Goal: Information Seeking & Learning: Check status

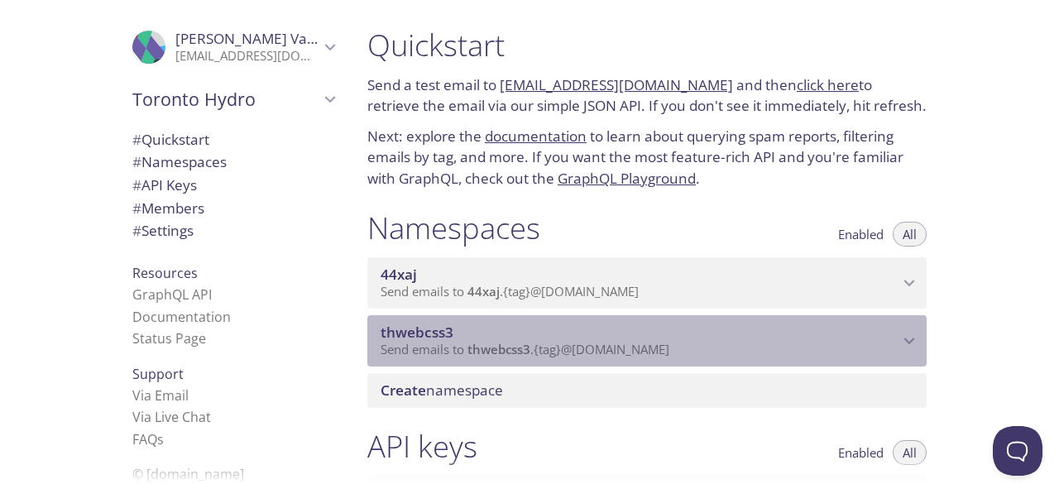
click at [529, 346] on span "thwebcss3" at bounding box center [498, 349] width 63 height 17
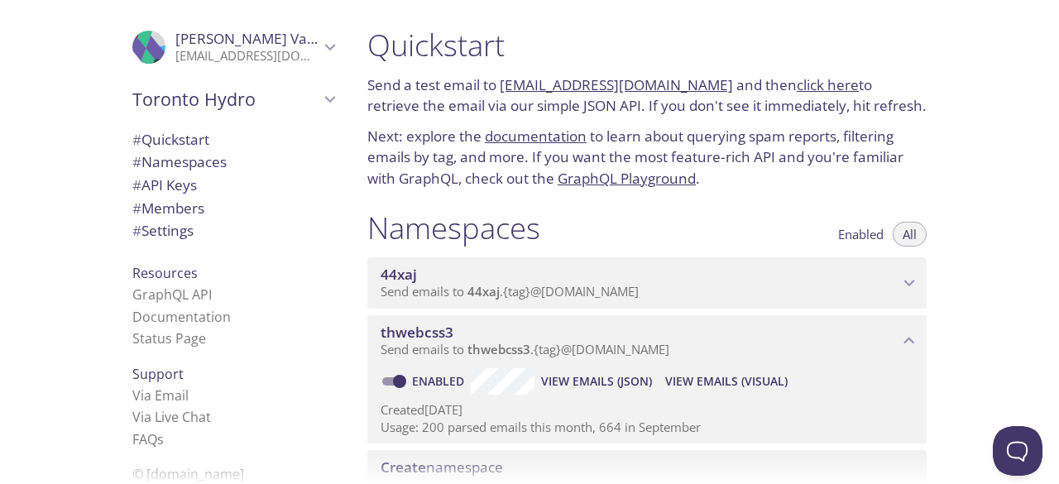
click at [692, 379] on span "View Emails (Visual)" at bounding box center [726, 381] width 122 height 20
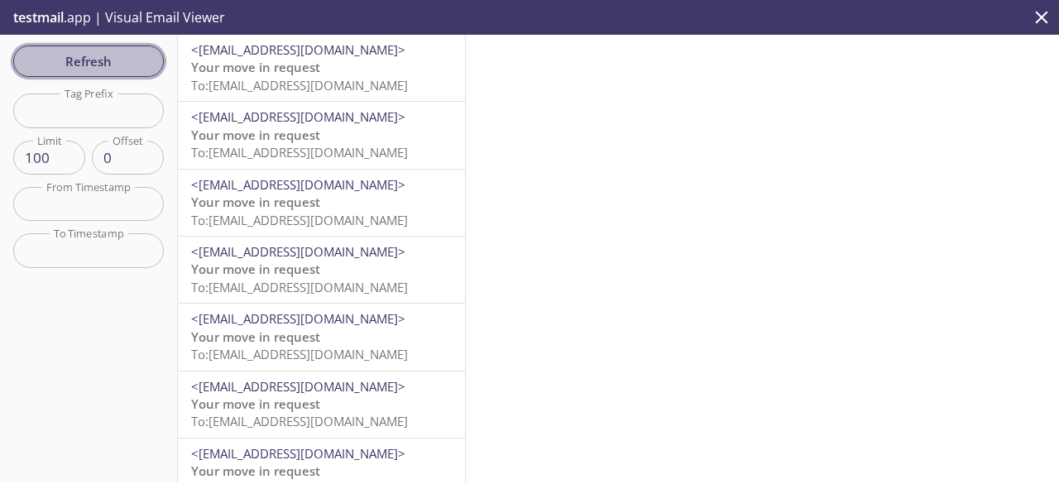
click at [116, 55] on span "Refresh" at bounding box center [88, 61] width 124 height 22
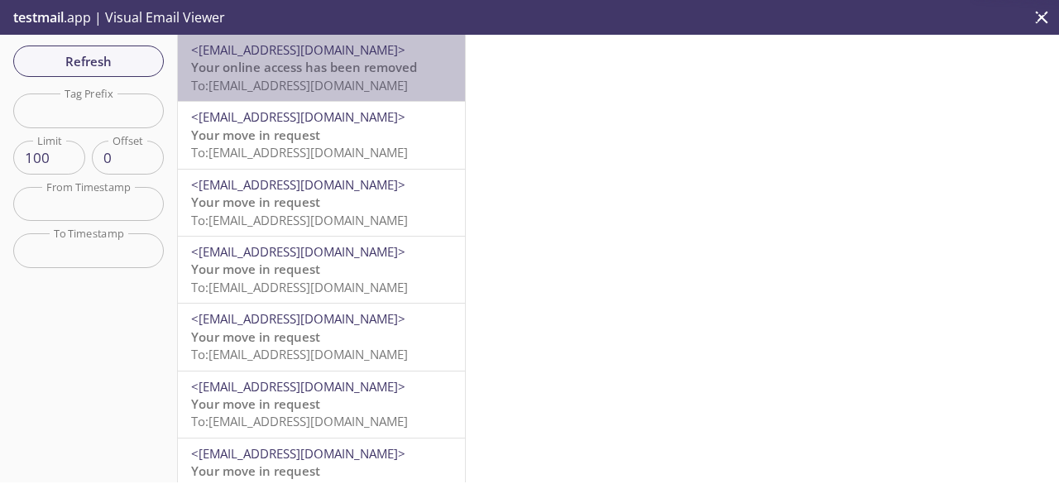
click at [342, 75] on span "Your online access has been removed" at bounding box center [304, 67] width 226 height 17
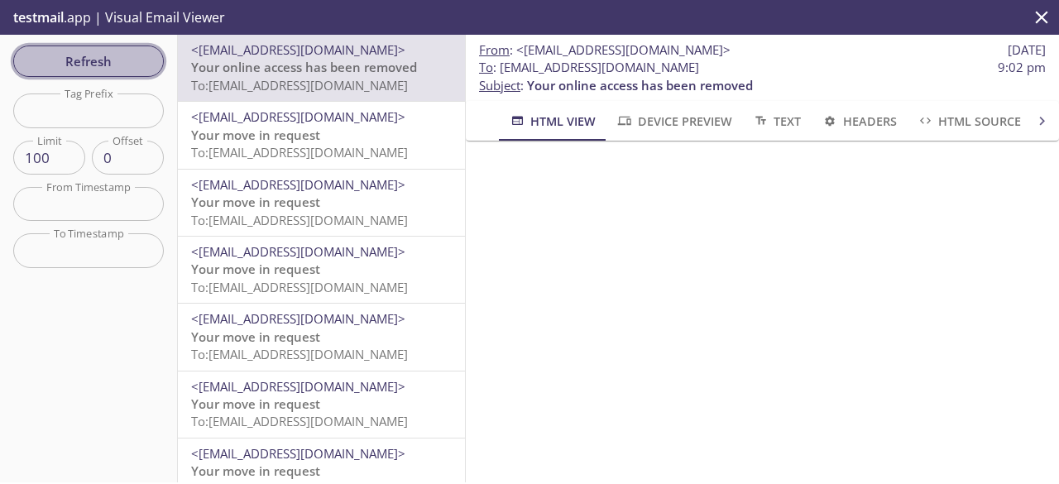
click at [62, 64] on span "Refresh" at bounding box center [88, 61] width 124 height 22
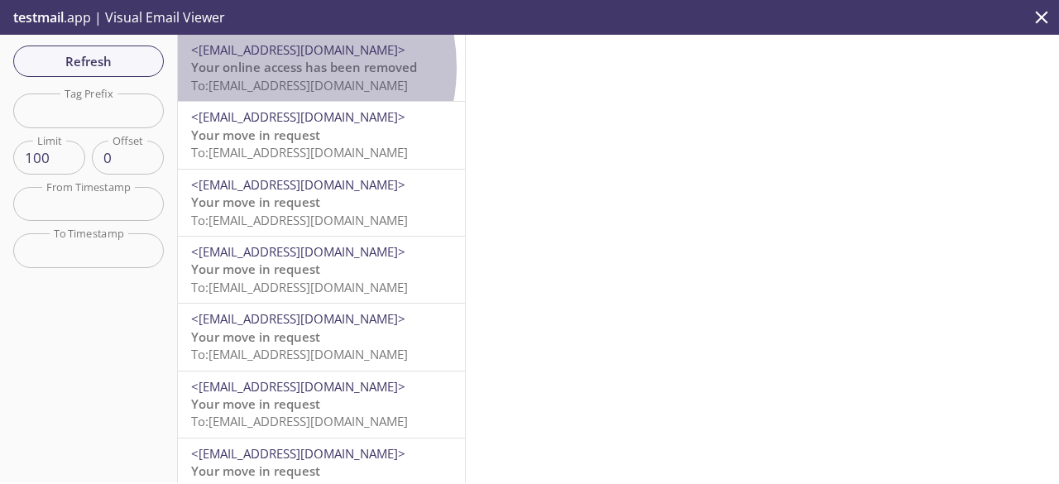
click at [268, 67] on span "Your online access has been removed" at bounding box center [304, 67] width 226 height 17
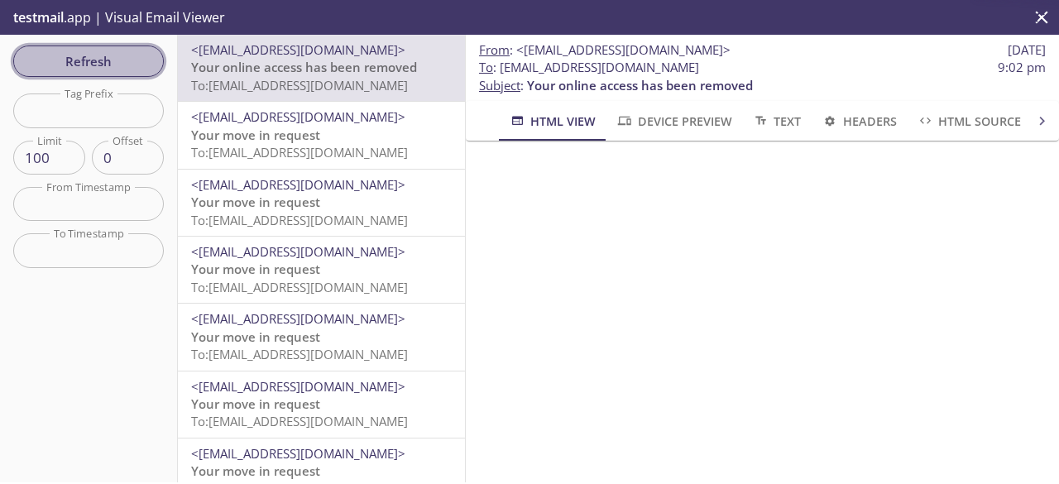
click at [130, 59] on span "Refresh" at bounding box center [88, 61] width 124 height 22
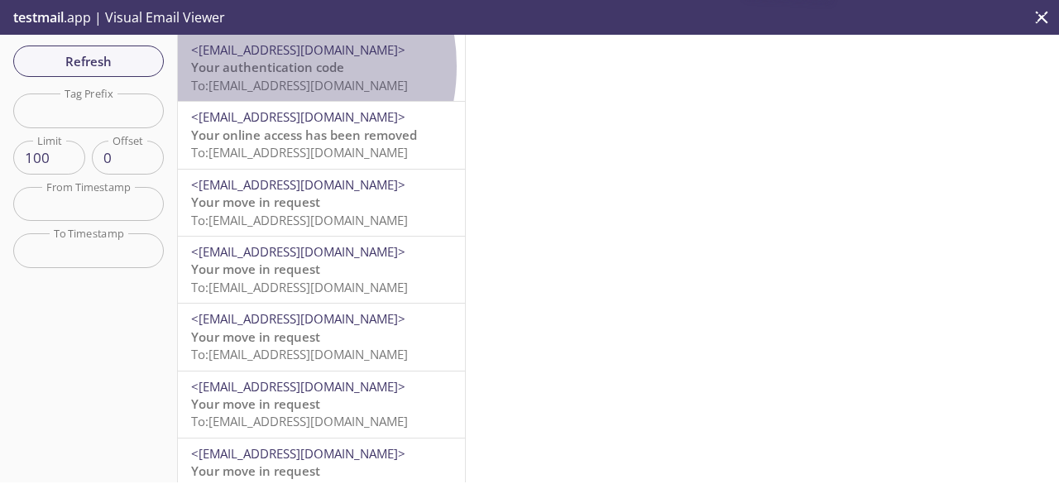
click at [256, 66] on span "Your authentication code" at bounding box center [267, 67] width 153 height 17
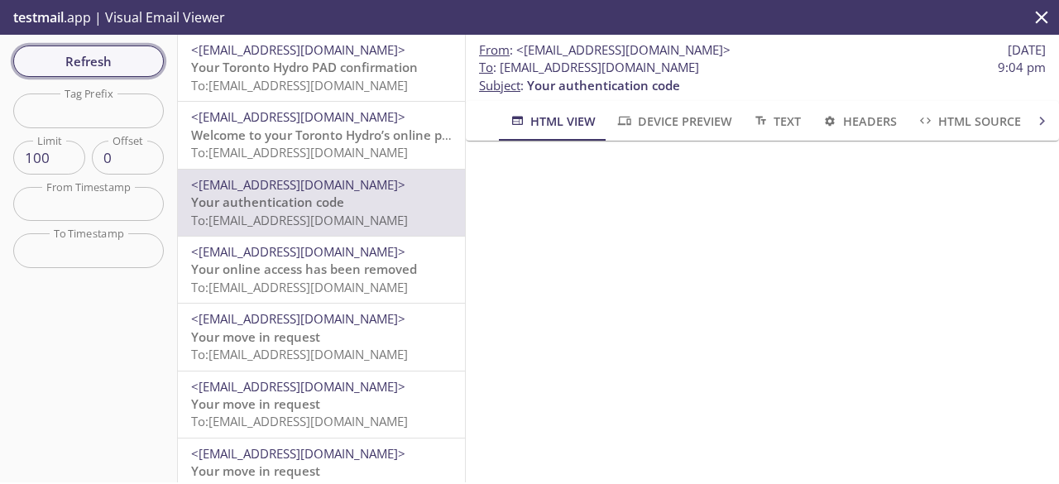
click at [139, 69] on span "Refresh" at bounding box center [88, 61] width 124 height 22
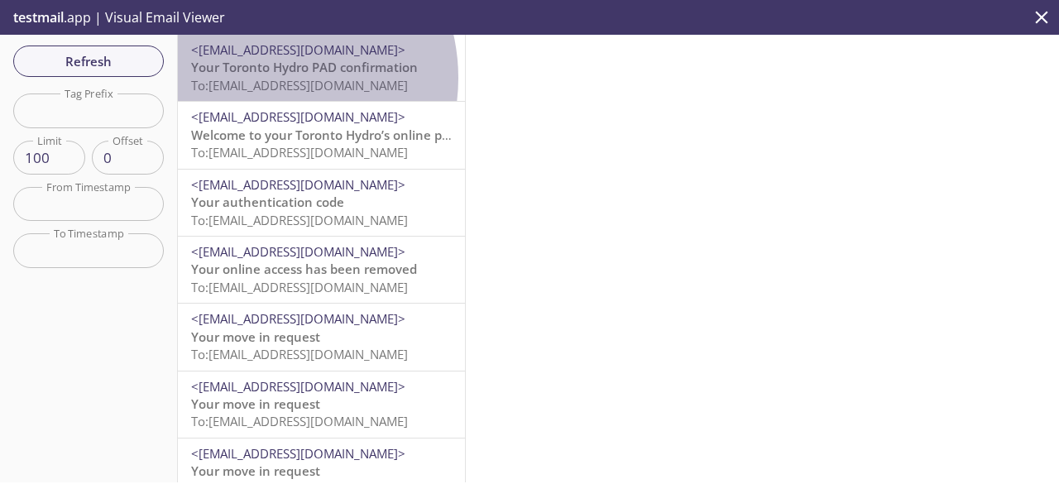
click at [262, 78] on span "To: [EMAIL_ADDRESS][DOMAIN_NAME]" at bounding box center [299, 85] width 217 height 17
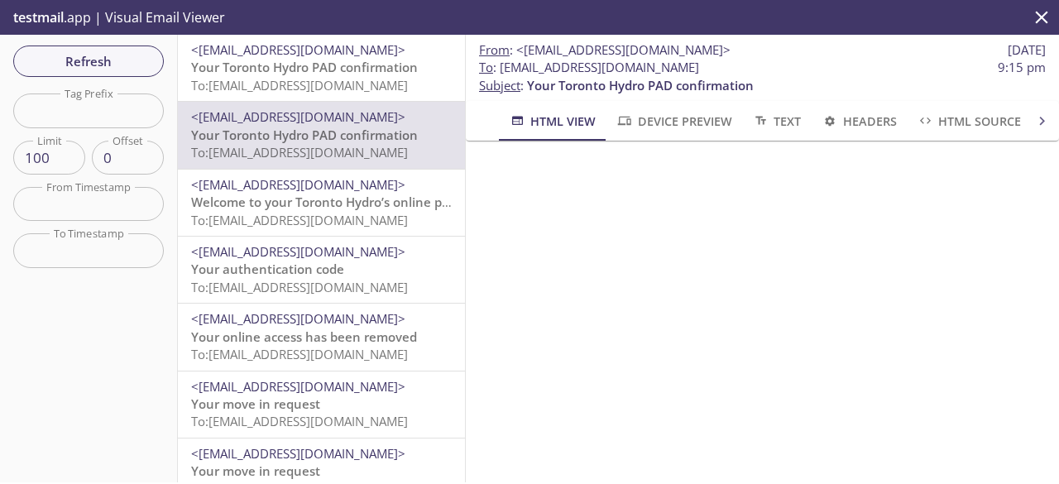
scroll to position [287, 0]
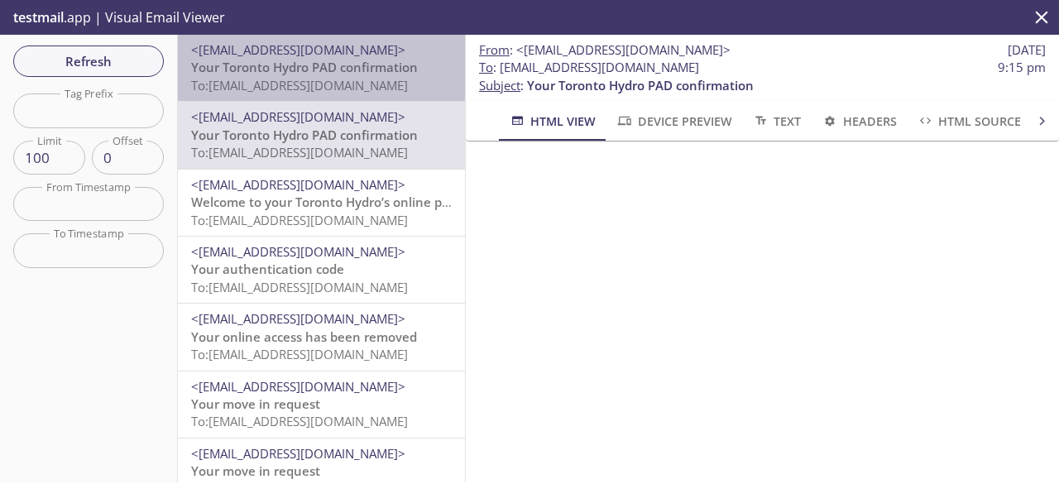
click at [362, 75] on span "Your Toronto Hydro PAD confirmation" at bounding box center [304, 67] width 227 height 17
click at [242, 71] on span "Your Toronto Hydro PAD confirmation" at bounding box center [304, 67] width 227 height 17
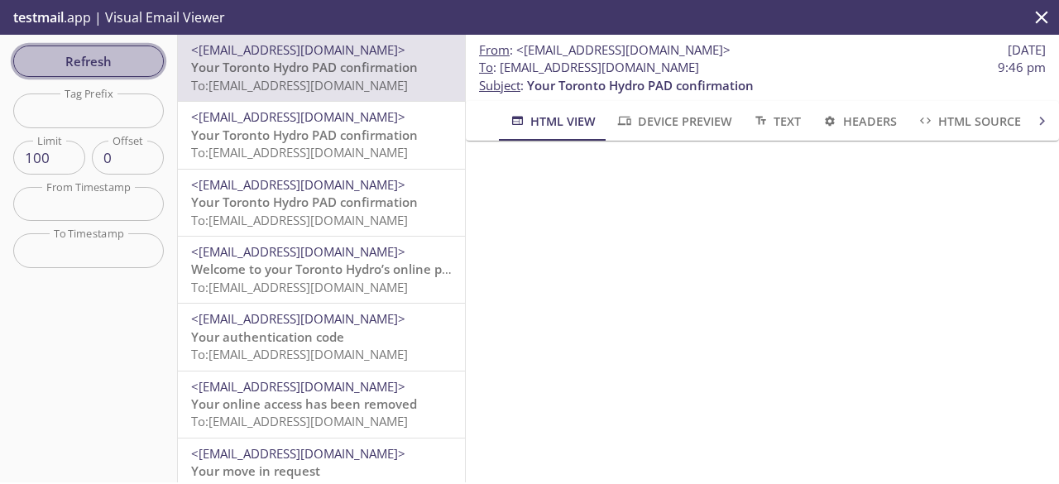
click at [97, 60] on span "Refresh" at bounding box center [88, 61] width 124 height 22
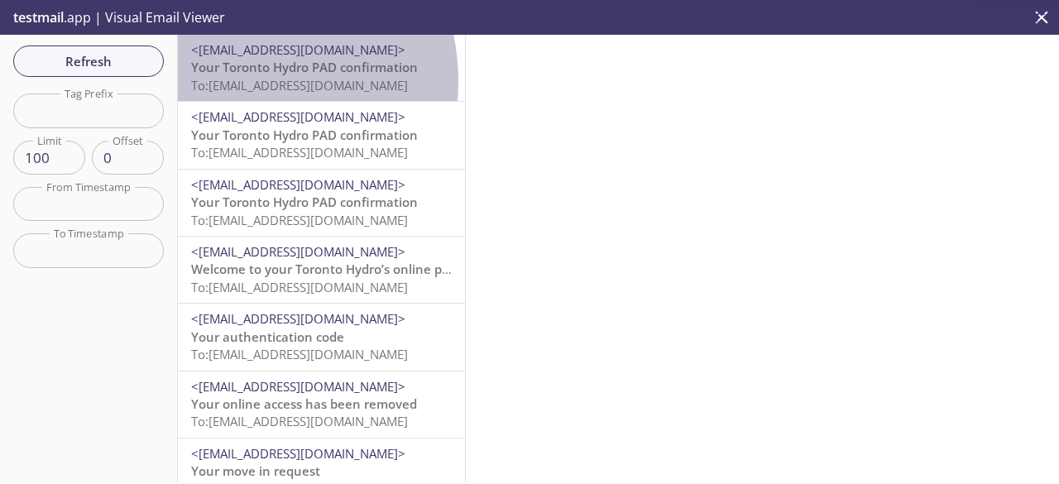
click at [223, 82] on span "To: [EMAIL_ADDRESS][DOMAIN_NAME]" at bounding box center [299, 85] width 217 height 17
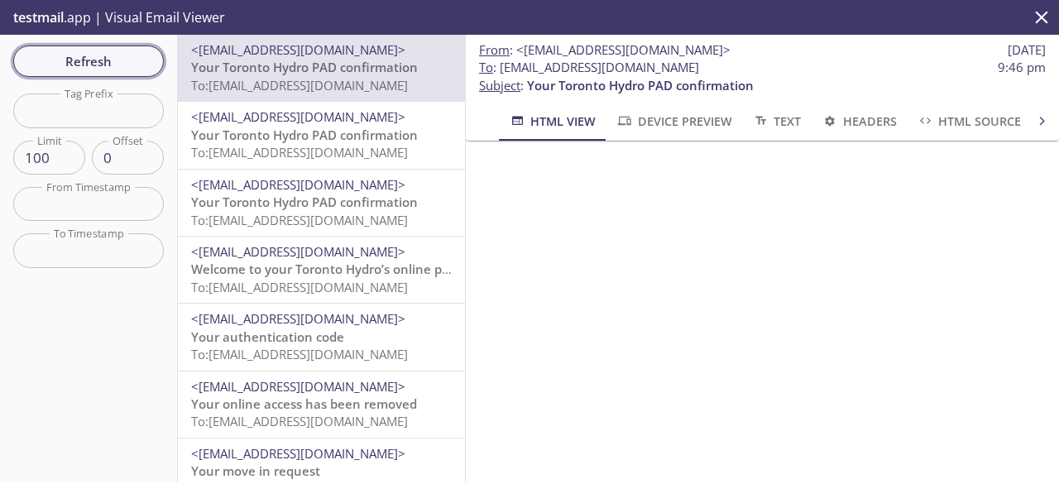
click at [127, 64] on span "Refresh" at bounding box center [88, 61] width 124 height 22
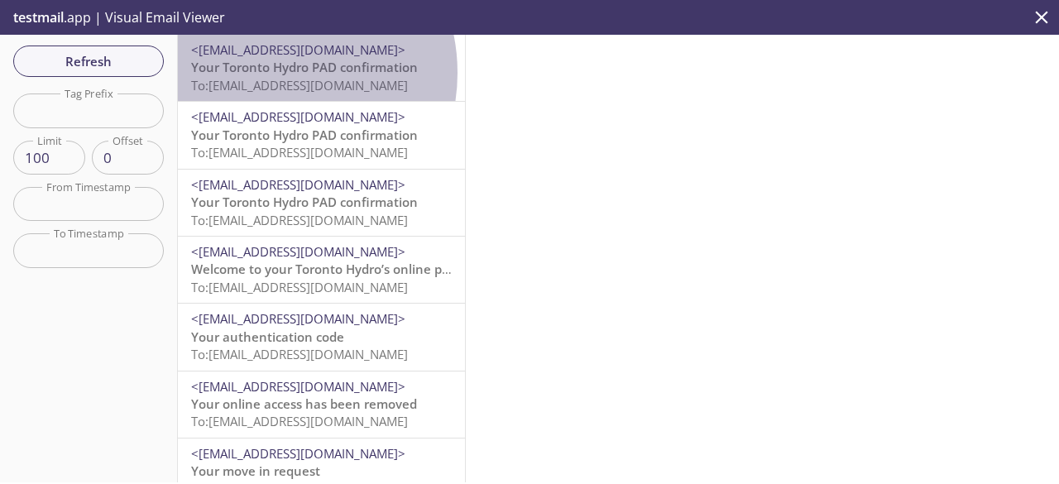
click at [266, 73] on span "Your Toronto Hydro PAD confirmation" at bounding box center [304, 67] width 227 height 17
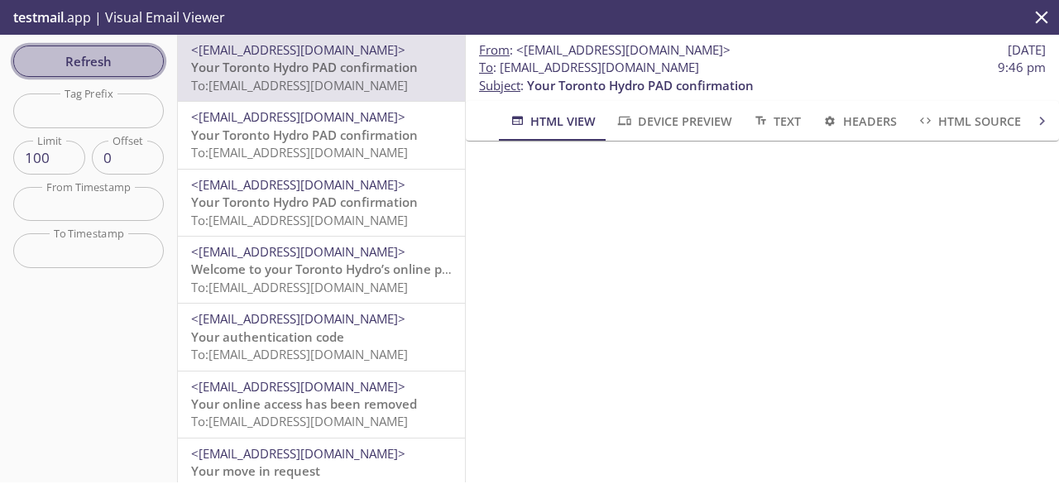
click at [122, 58] on span "Refresh" at bounding box center [88, 61] width 124 height 22
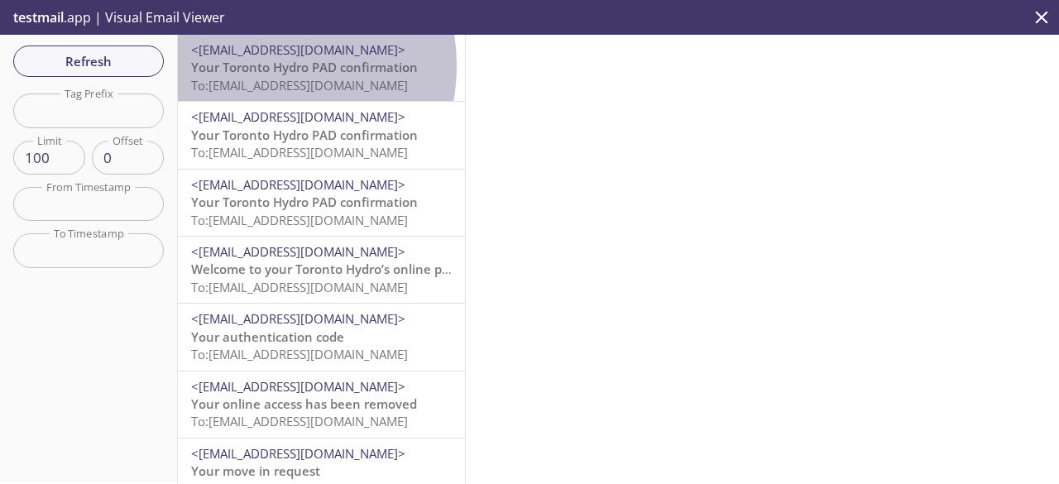
click at [252, 65] on span "Your Toronto Hydro PAD confirmation" at bounding box center [304, 67] width 227 height 17
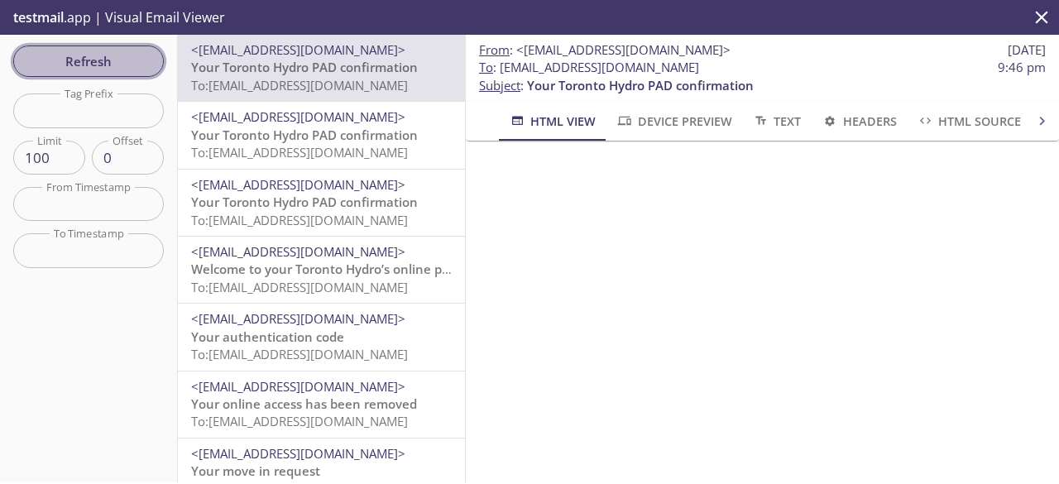
click at [89, 62] on span "Refresh" at bounding box center [88, 61] width 124 height 22
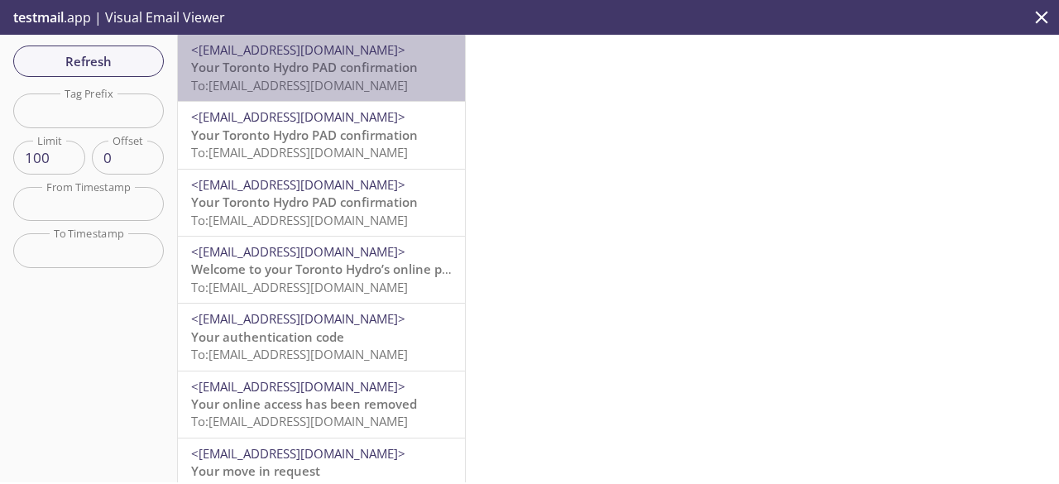
click at [324, 69] on span "Your Toronto Hydro PAD confirmation" at bounding box center [304, 67] width 227 height 17
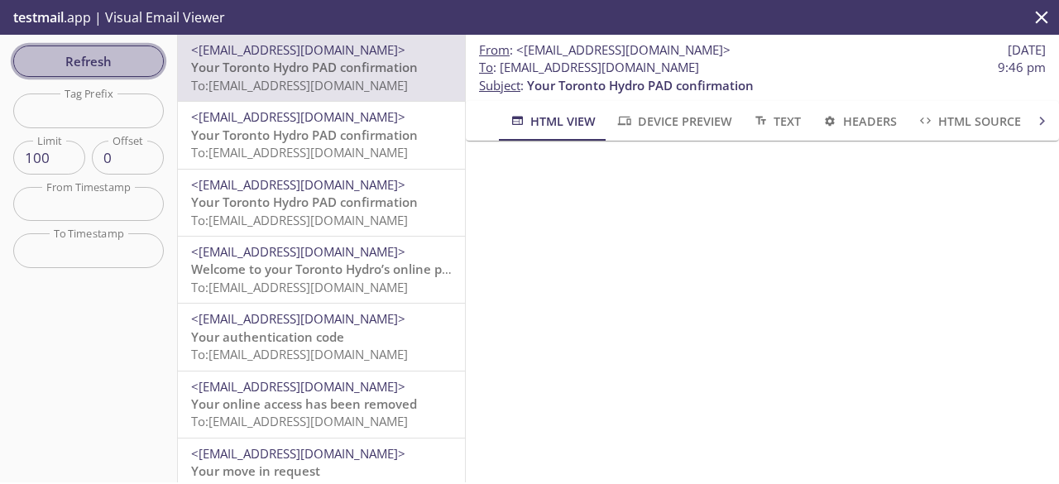
click at [133, 50] on span "Refresh" at bounding box center [88, 61] width 124 height 22
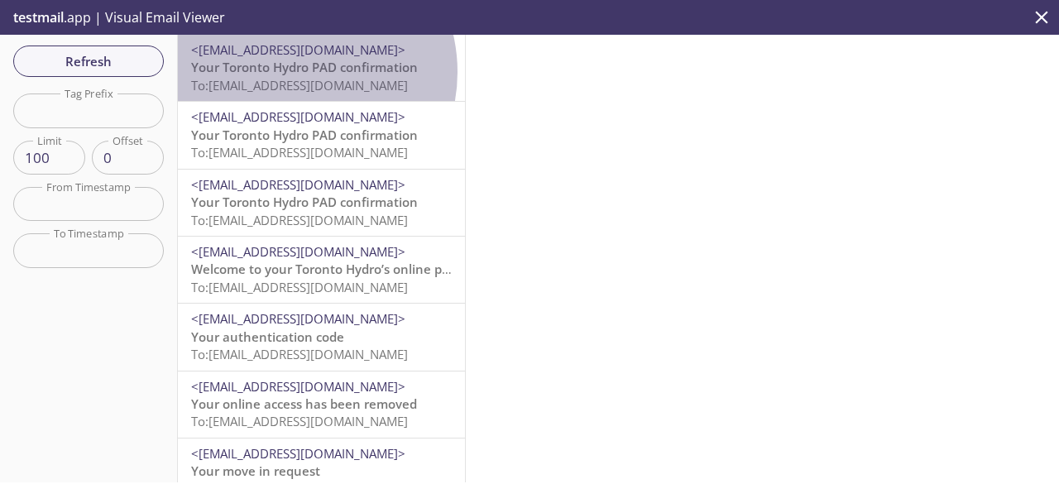
click at [291, 72] on span "Your Toronto Hydro PAD confirmation" at bounding box center [304, 67] width 227 height 17
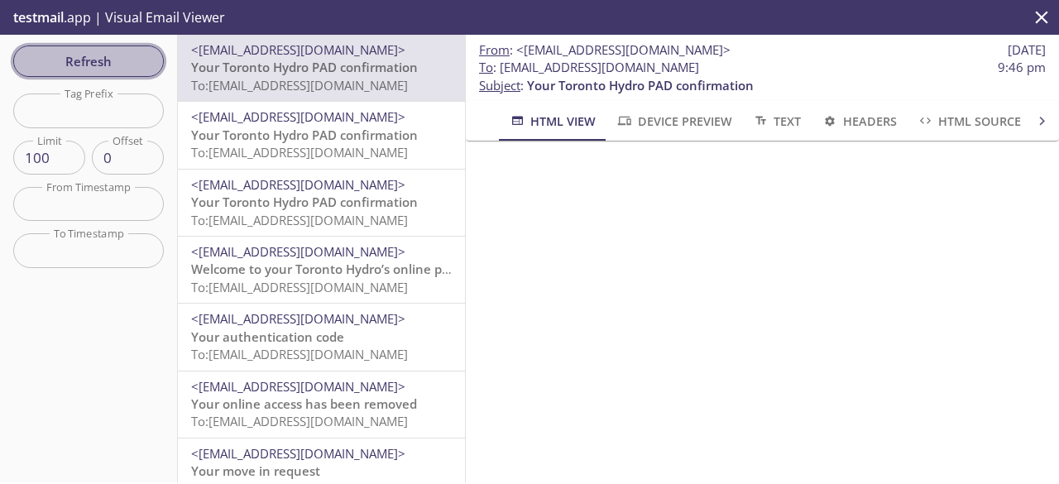
click at [113, 66] on span "Refresh" at bounding box center [88, 61] width 124 height 22
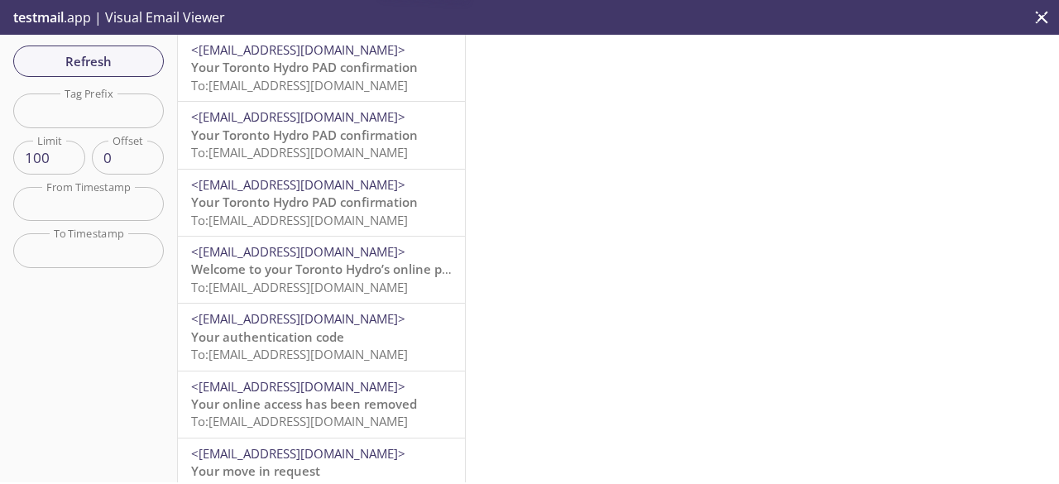
click at [233, 78] on span "To: [EMAIL_ADDRESS][DOMAIN_NAME]" at bounding box center [299, 85] width 217 height 17
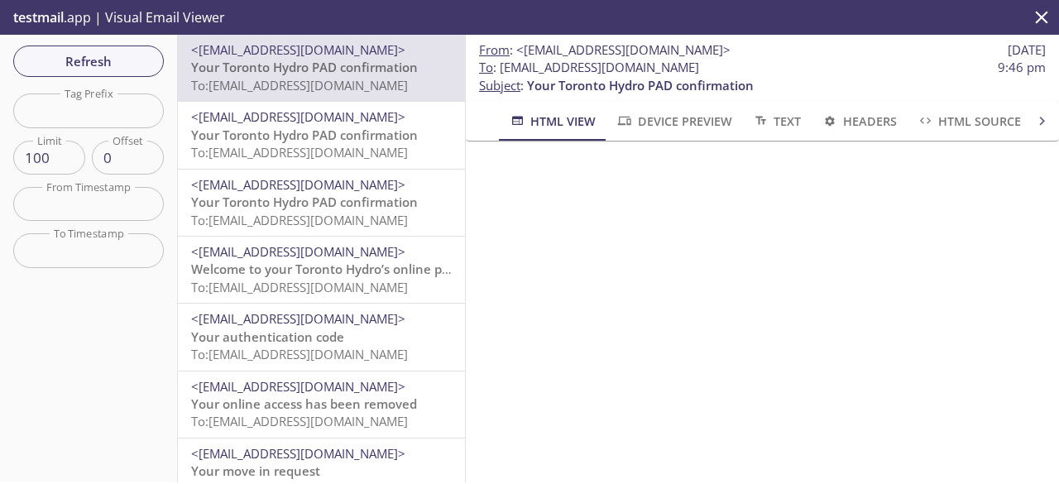
click at [233, 78] on span "To: [EMAIL_ADDRESS][DOMAIN_NAME]" at bounding box center [299, 85] width 217 height 17
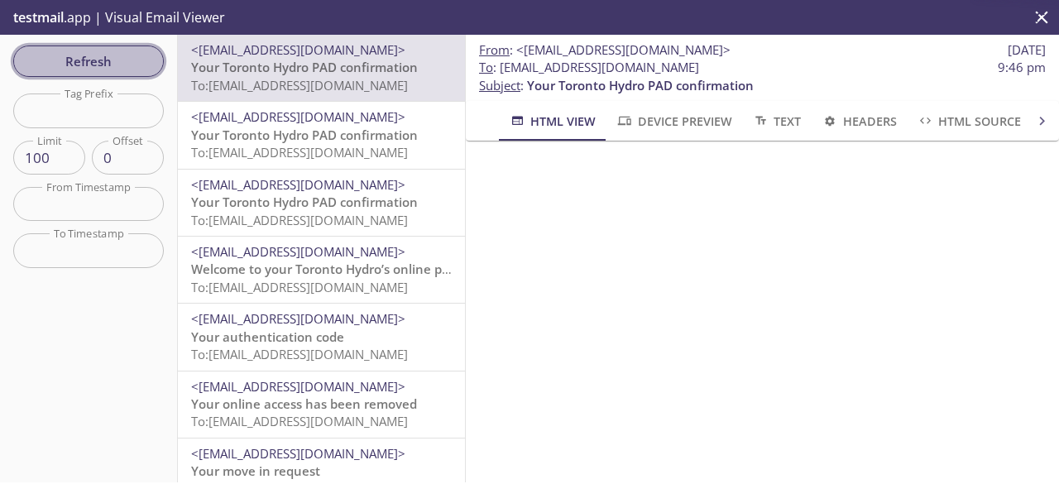
click at [104, 50] on span "Refresh" at bounding box center [88, 61] width 124 height 22
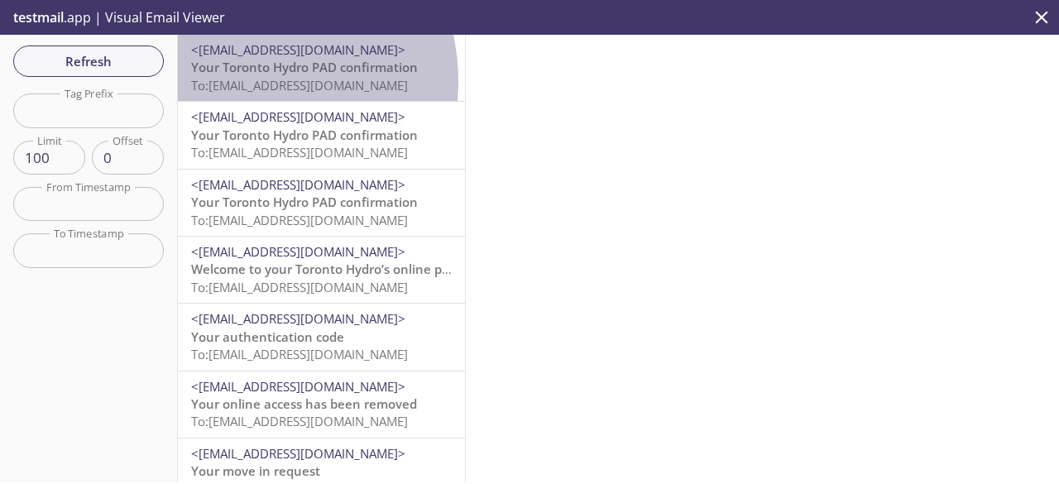
click at [239, 81] on span "To: [EMAIL_ADDRESS][DOMAIN_NAME]" at bounding box center [299, 85] width 217 height 17
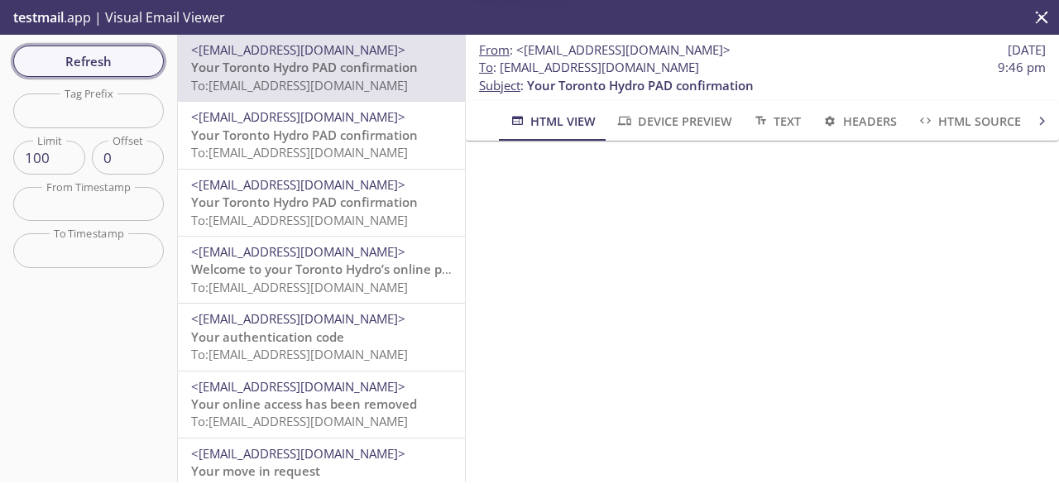
click at [148, 57] on span "Refresh" at bounding box center [88, 61] width 124 height 22
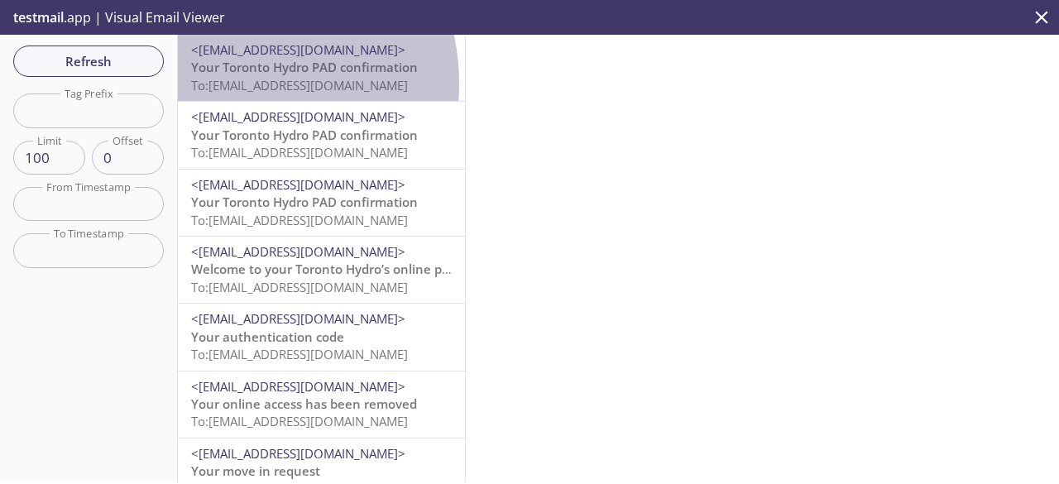
click at [232, 84] on span "To: [EMAIL_ADDRESS][DOMAIN_NAME]" at bounding box center [299, 85] width 217 height 17
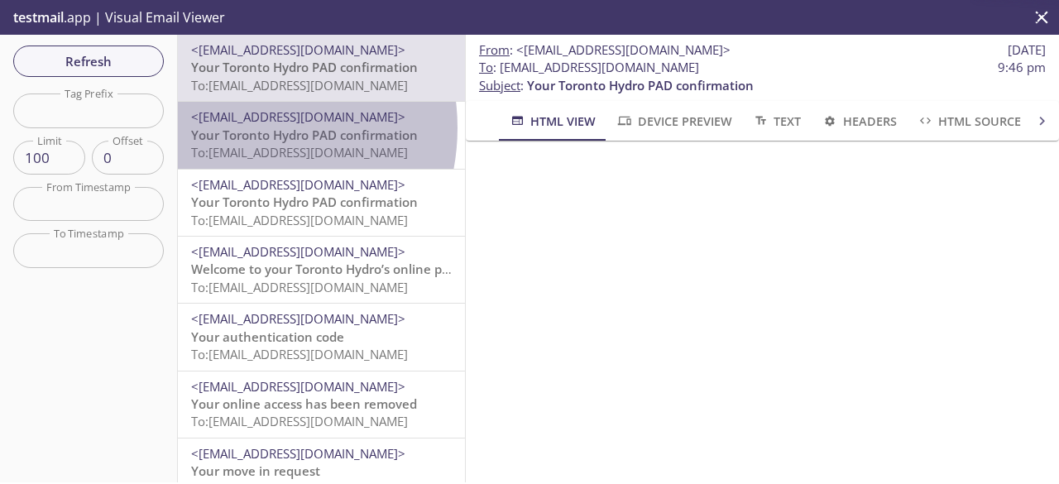
click at [234, 127] on span "Your Toronto Hydro PAD confirmation" at bounding box center [304, 135] width 227 height 17
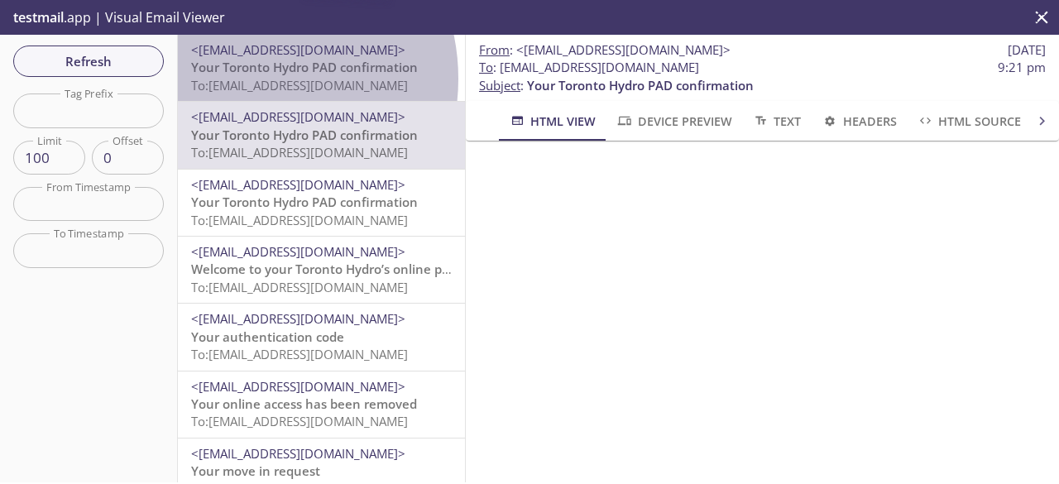
click at [246, 79] on span "To: [EMAIL_ADDRESS][DOMAIN_NAME]" at bounding box center [299, 85] width 217 height 17
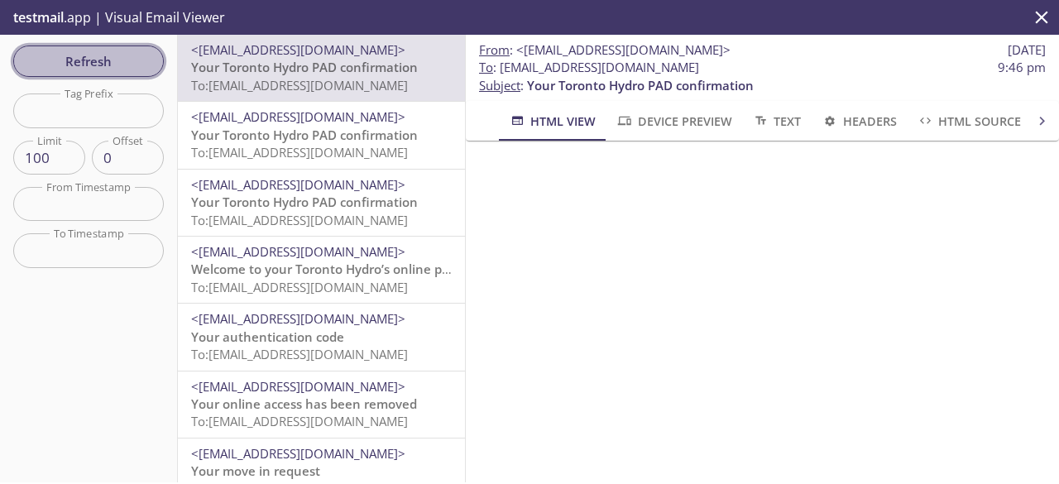
click at [96, 57] on span "Refresh" at bounding box center [88, 61] width 124 height 22
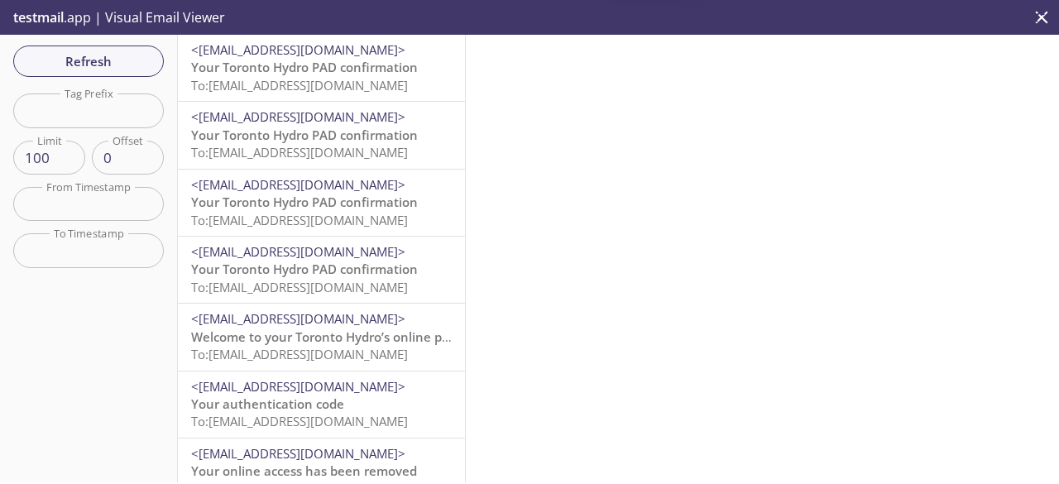
click at [245, 78] on span "To: [EMAIL_ADDRESS][DOMAIN_NAME]" at bounding box center [299, 85] width 217 height 17
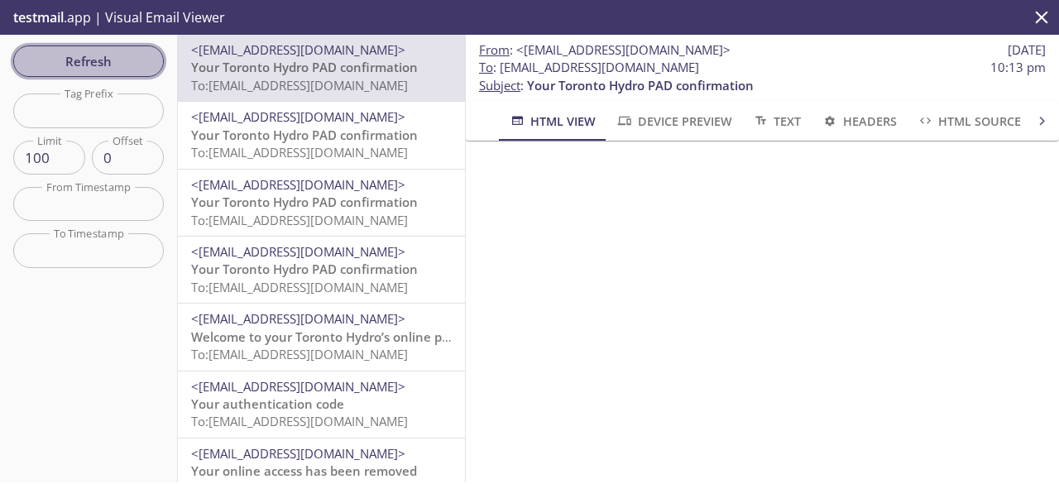
click at [85, 63] on span "Refresh" at bounding box center [88, 61] width 124 height 22
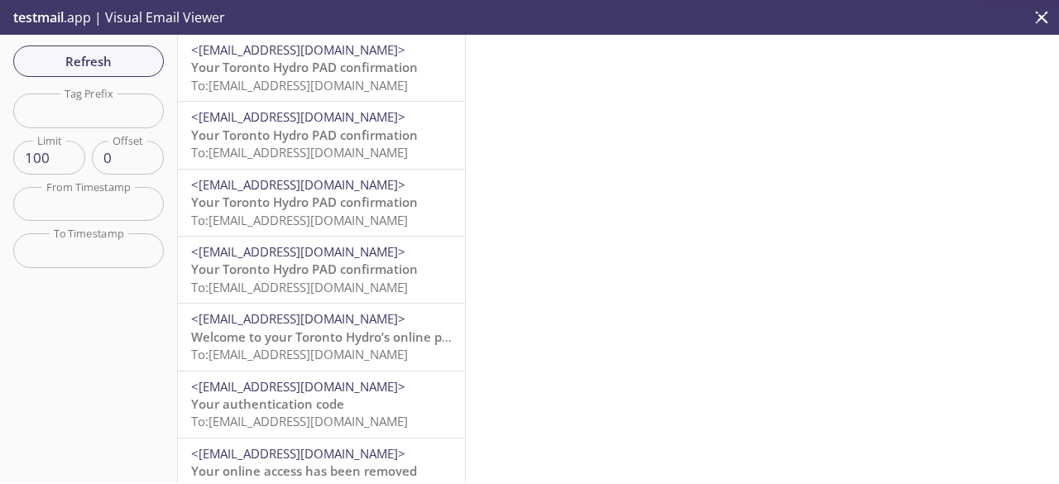
click at [357, 49] on span "<[EMAIL_ADDRESS][DOMAIN_NAME]>" at bounding box center [298, 49] width 214 height 17
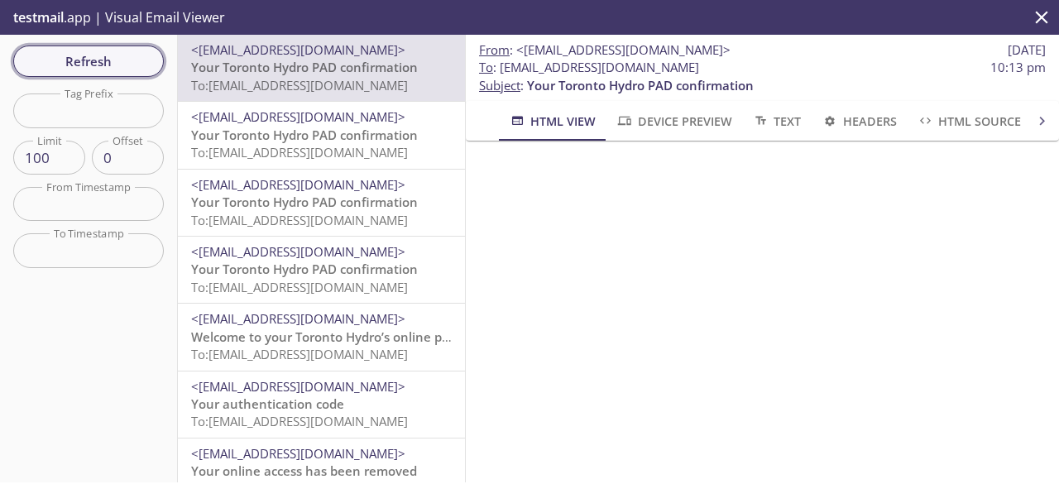
click at [126, 60] on span "Refresh" at bounding box center [88, 61] width 124 height 22
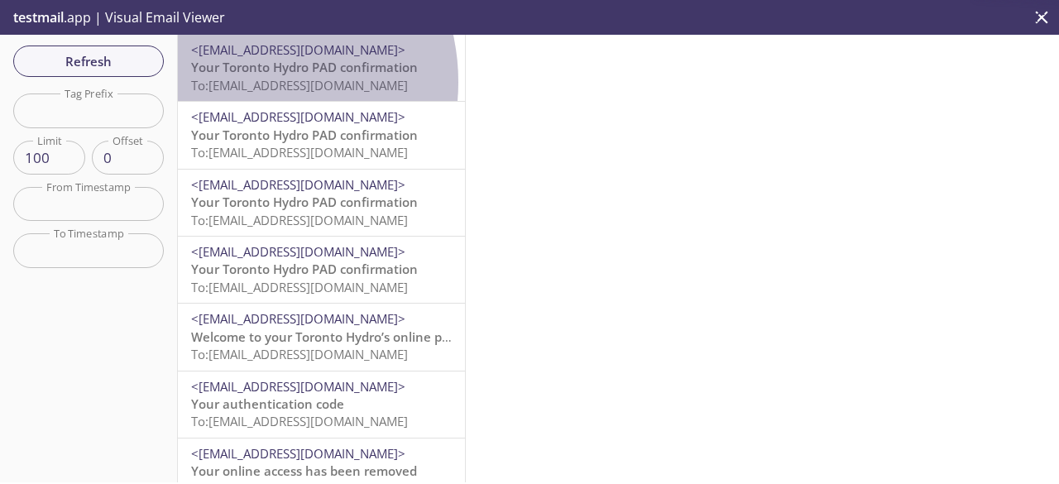
click at [237, 82] on span "To: [EMAIL_ADDRESS][DOMAIN_NAME]" at bounding box center [299, 85] width 217 height 17
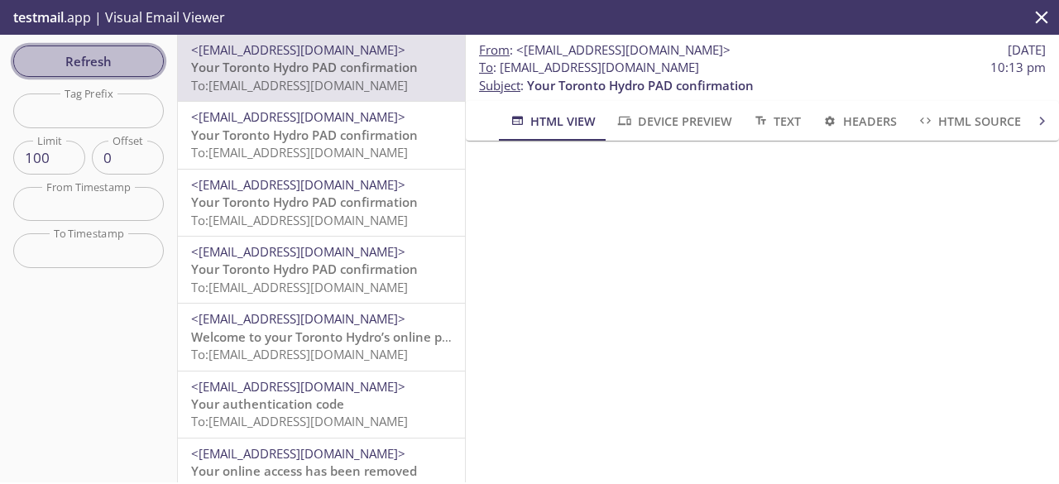
click at [119, 75] on button "Refresh" at bounding box center [88, 60] width 151 height 31
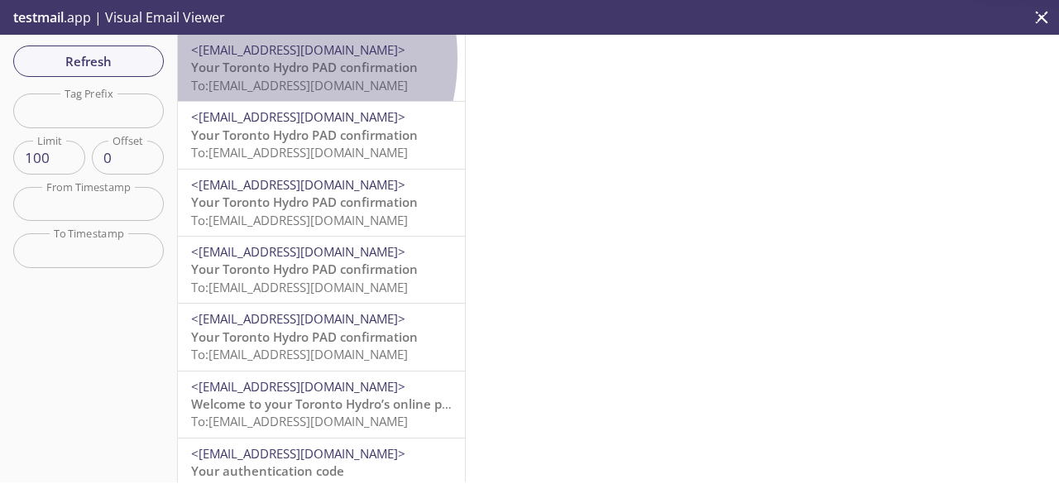
click at [243, 58] on span "<[EMAIL_ADDRESS][DOMAIN_NAME]>" at bounding box center [298, 49] width 214 height 17
